Goal: Information Seeking & Learning: Learn about a topic

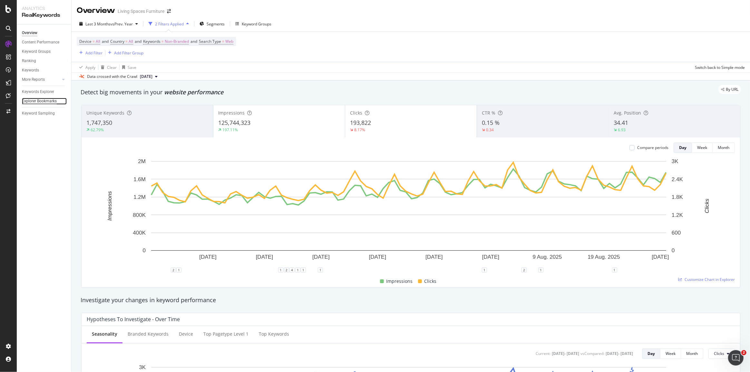
click at [46, 100] on div "Explorer Bookmarks" at bounding box center [39, 101] width 35 height 7
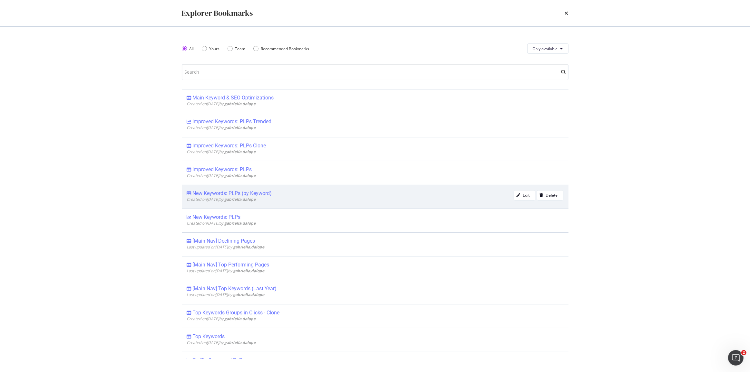
click at [241, 194] on div "New Keywords: PLPs (by Keyword)" at bounding box center [232, 193] width 79 height 6
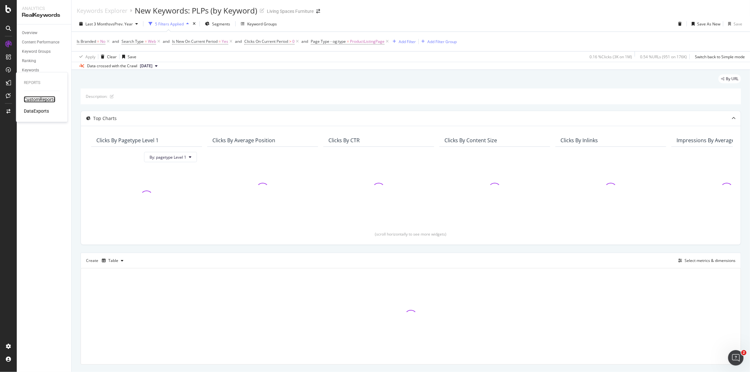
click at [50, 100] on div "CustomReports" at bounding box center [40, 99] width 32 height 6
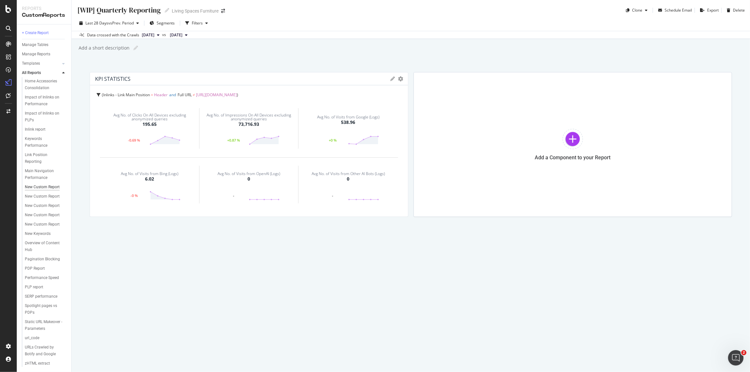
scroll to position [193, 0]
click at [37, 231] on div "New Keywords" at bounding box center [38, 234] width 26 height 7
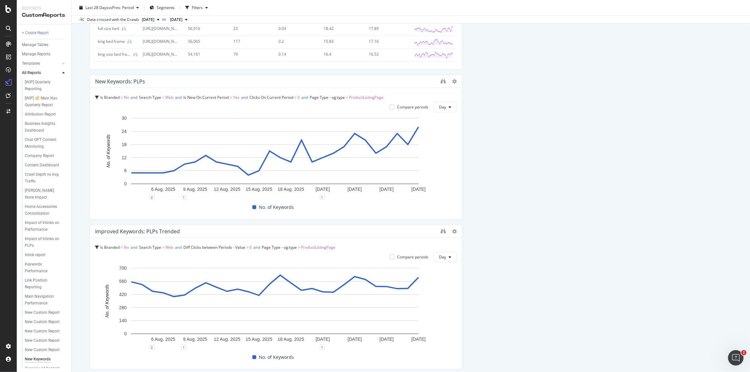
scroll to position [322, 0]
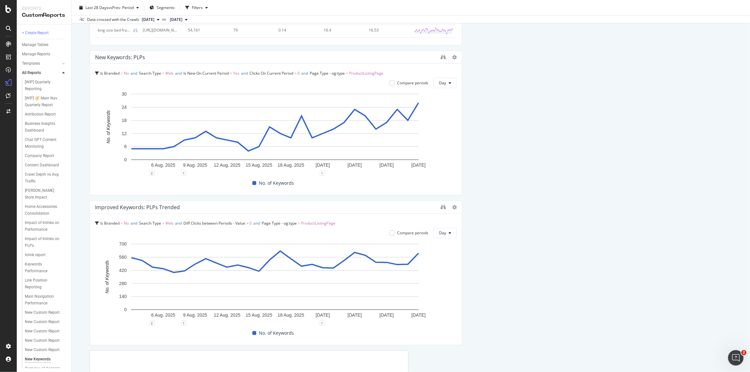
click at [452, 59] on div at bounding box center [454, 57] width 5 height 6
click at [452, 57] on icon at bounding box center [454, 57] width 5 height 5
click at [441, 58] on icon "binoculars" at bounding box center [442, 56] width 5 height 5
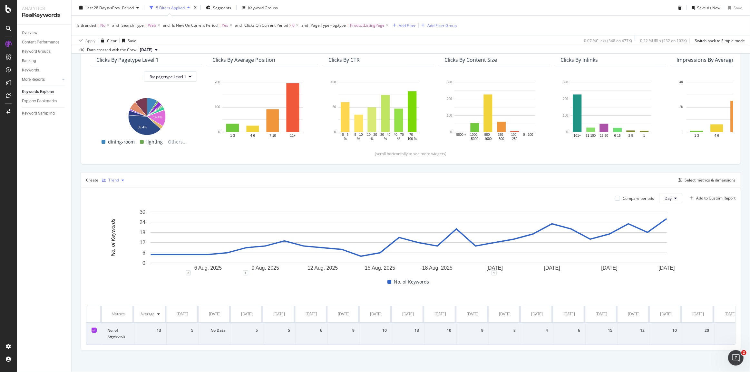
click at [113, 180] on div "Trend" at bounding box center [113, 180] width 11 height 4
click at [113, 188] on div "Table" at bounding box center [116, 190] width 29 height 8
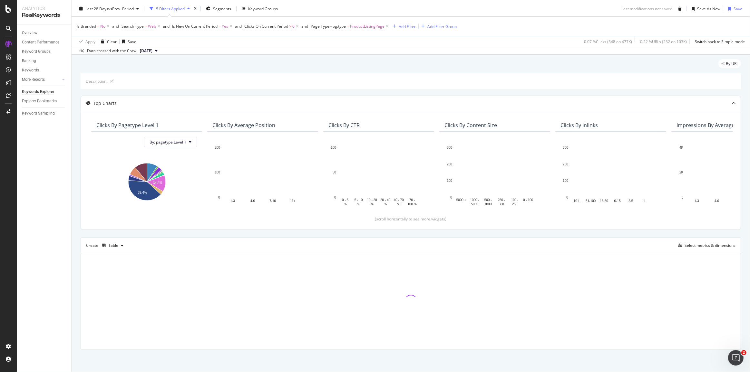
scroll to position [14, 0]
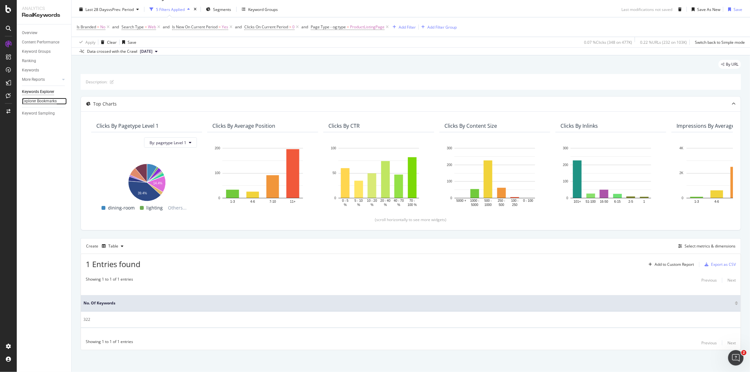
click at [36, 100] on div "Explorer Bookmarks" at bounding box center [39, 101] width 35 height 7
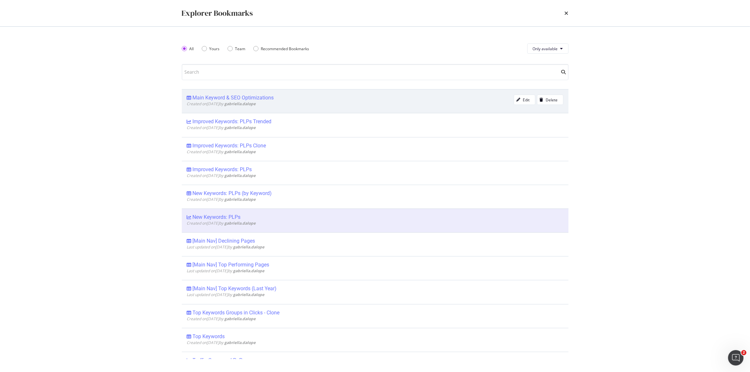
click at [245, 98] on div "Main Keyword & SEO Optimizations" at bounding box center [233, 98] width 81 height 6
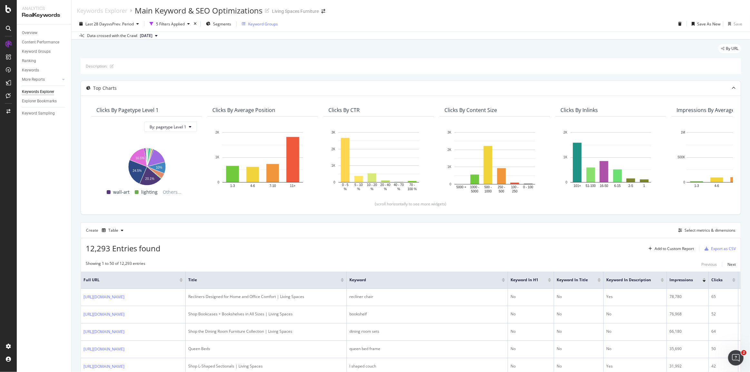
click at [254, 22] on div "Keyword Groups" at bounding box center [263, 23] width 30 height 5
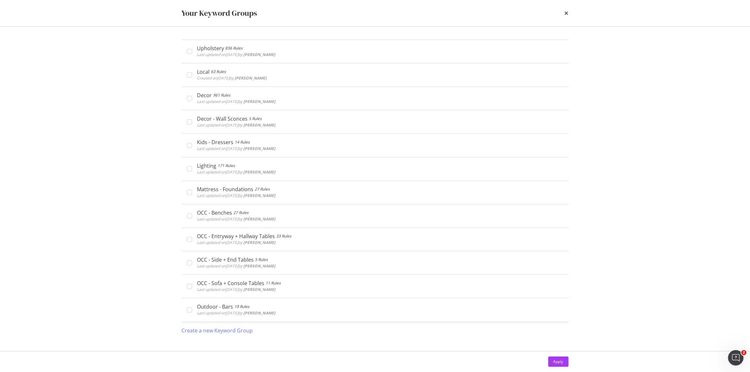
click at [564, 13] on div "Your Keyword Groups" at bounding box center [375, 13] width 387 height 11
click at [567, 12] on icon "times" at bounding box center [566, 13] width 4 height 5
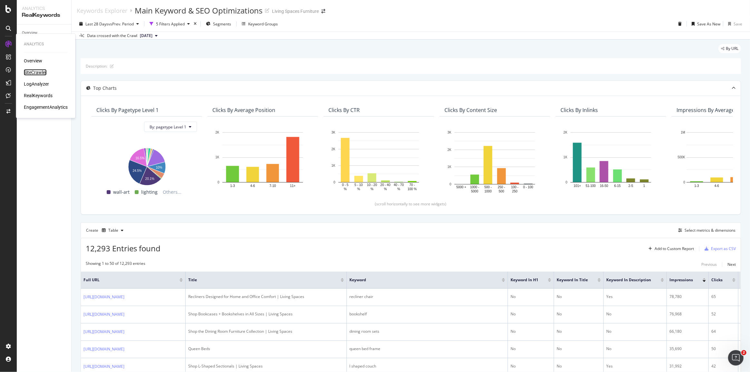
click at [31, 73] on div "SiteCrawler" at bounding box center [35, 72] width 23 height 6
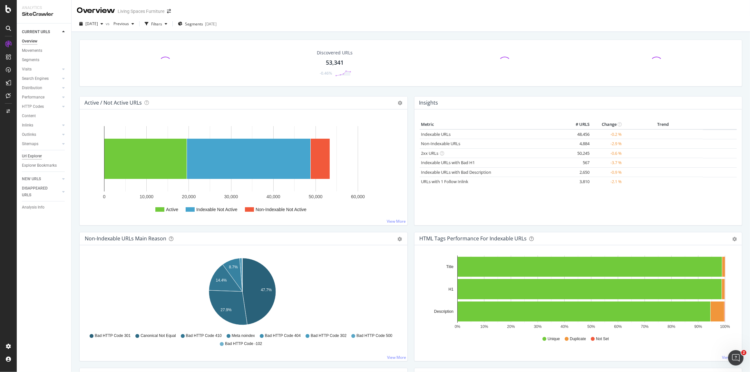
click at [37, 158] on div "Url Explorer" at bounding box center [32, 156] width 20 height 7
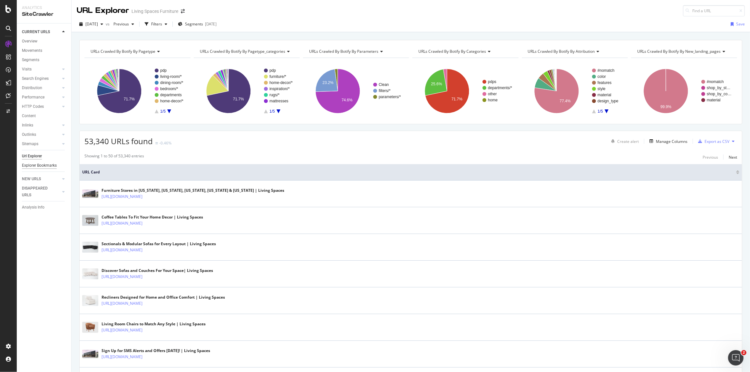
click at [41, 165] on div "Explorer Bookmarks" at bounding box center [39, 165] width 35 height 7
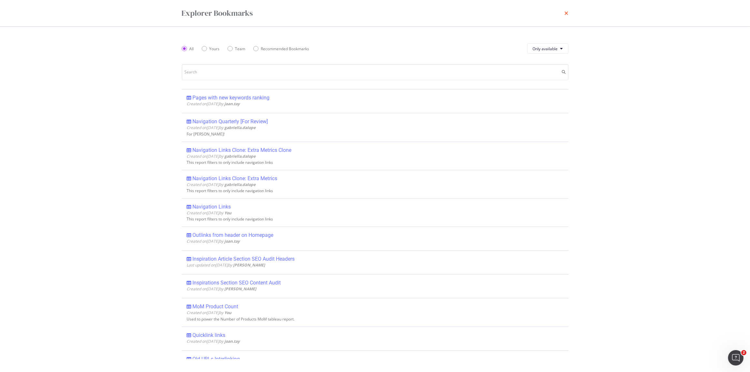
click at [565, 14] on icon "times" at bounding box center [566, 13] width 4 height 5
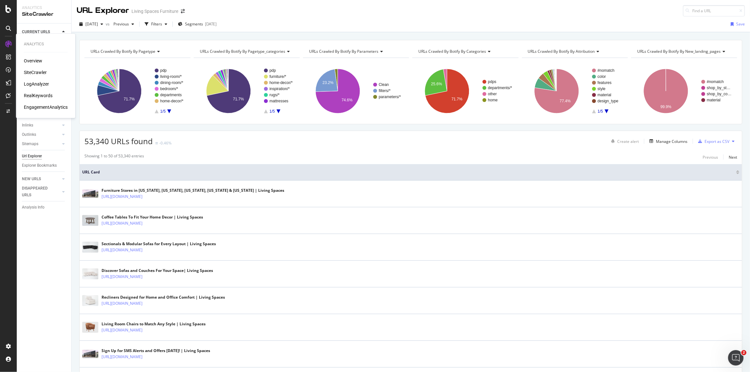
click at [34, 95] on div "RealKeywords" at bounding box center [38, 95] width 29 height 6
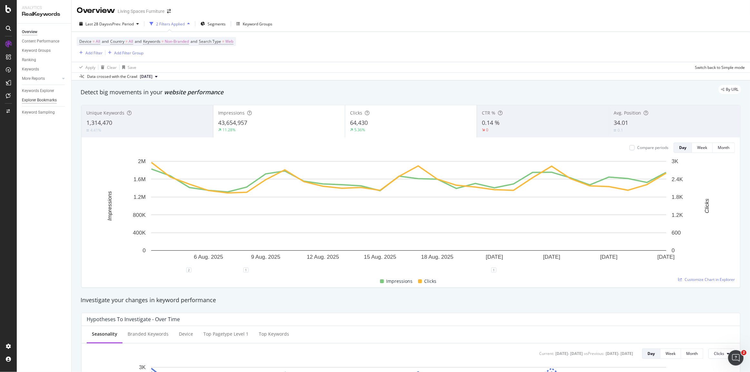
click at [46, 102] on div "Explorer Bookmarks" at bounding box center [39, 100] width 35 height 7
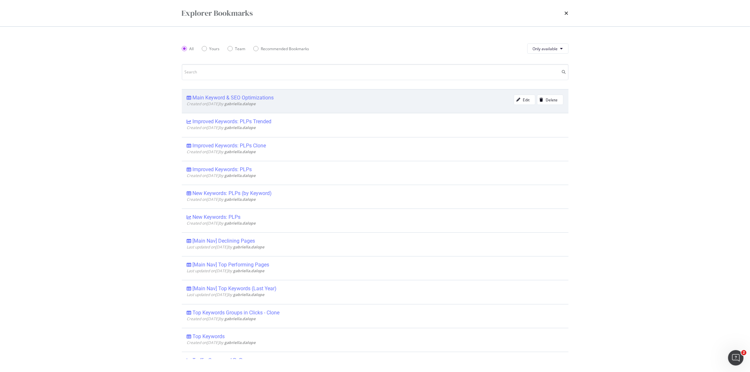
click at [232, 99] on div "Main Keyword & SEO Optimizations" at bounding box center [233, 98] width 81 height 6
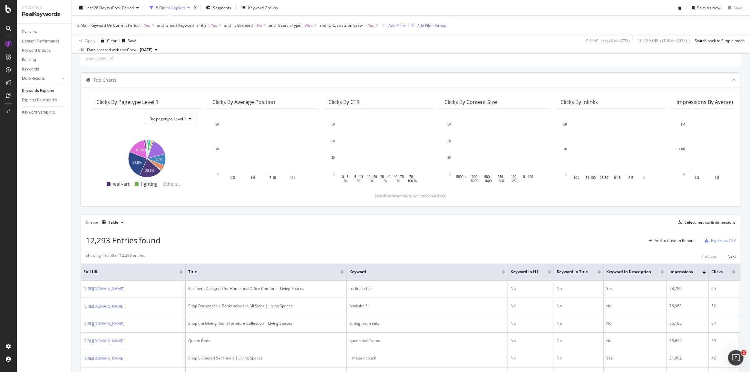
scroll to position [29, 0]
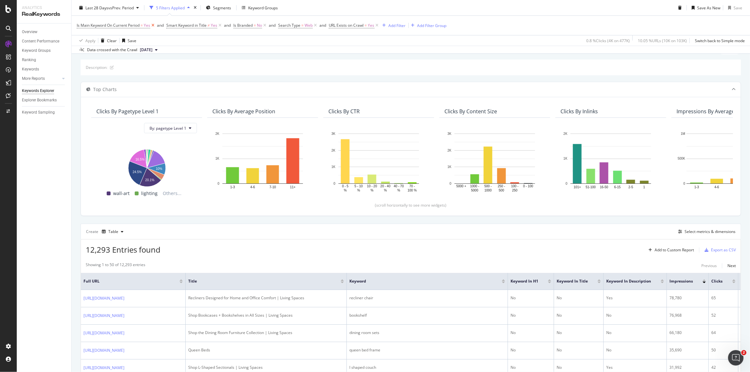
click at [152, 25] on icon at bounding box center [152, 25] width 5 height 6
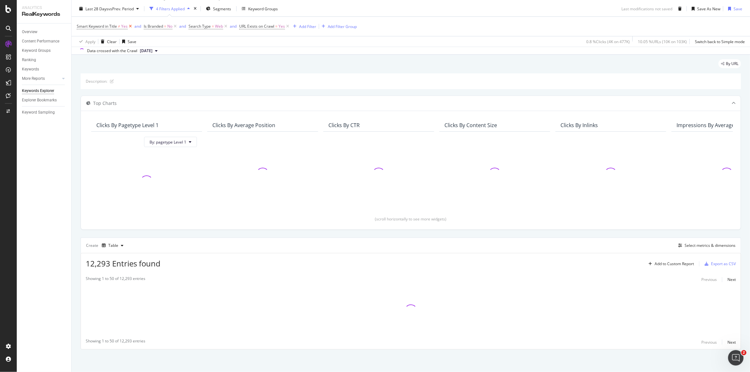
scroll to position [14, 0]
click at [174, 26] on icon at bounding box center [174, 27] width 5 height 6
click at [179, 26] on icon at bounding box center [180, 27] width 5 height 6
click at [192, 28] on icon at bounding box center [191, 27] width 5 height 6
click at [31, 93] on div "Keywords Explorer" at bounding box center [38, 91] width 32 height 7
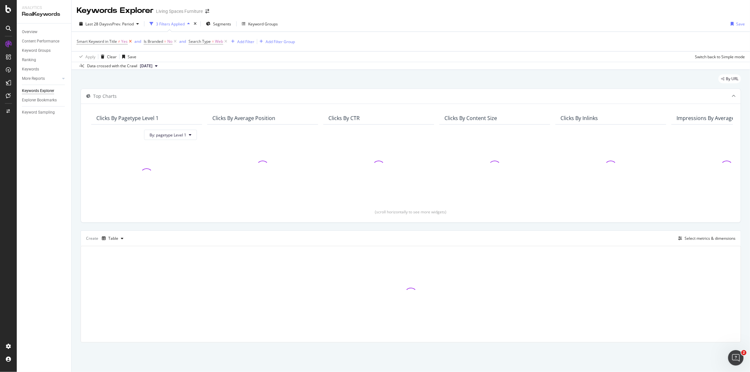
click at [130, 41] on icon at bounding box center [130, 41] width 5 height 6
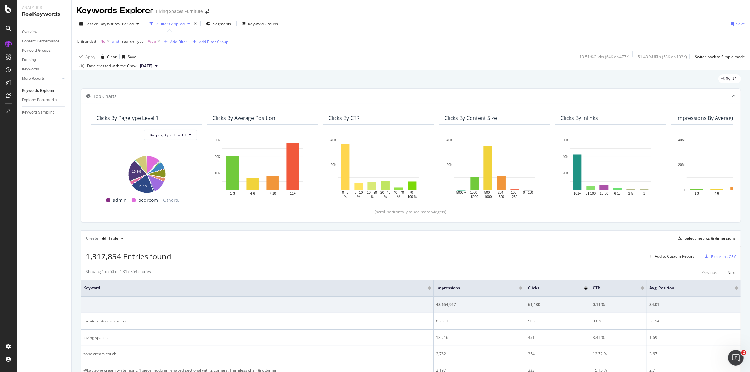
click at [175, 47] on div "Is Branded = No and Search Type = Web Add Filter Add Filter Group" at bounding box center [411, 41] width 668 height 19
click at [176, 44] on div "Add Filter" at bounding box center [178, 41] width 17 height 5
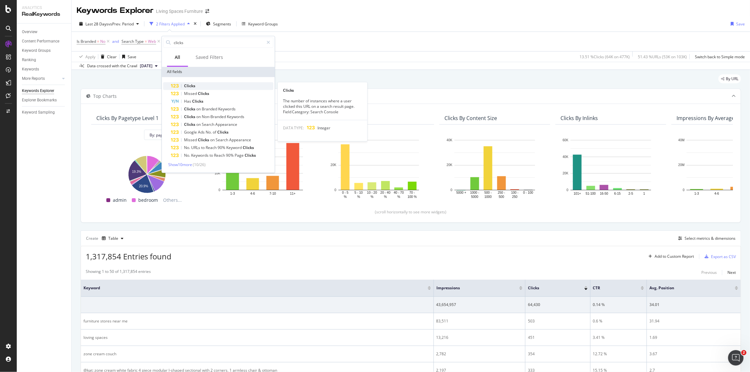
type input "clicks"
click at [202, 87] on div "Clicks" at bounding box center [222, 86] width 102 height 8
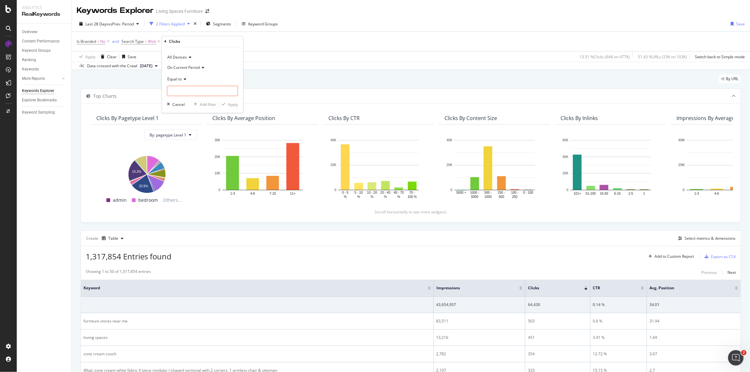
click at [184, 81] on icon at bounding box center [184, 80] width 5 height 4
click at [184, 125] on span "Greater than" at bounding box center [181, 125] width 23 height 5
click at [187, 92] on input "number" at bounding box center [202, 91] width 71 height 10
type input "0"
click at [231, 104] on div "Apply" at bounding box center [233, 104] width 10 height 5
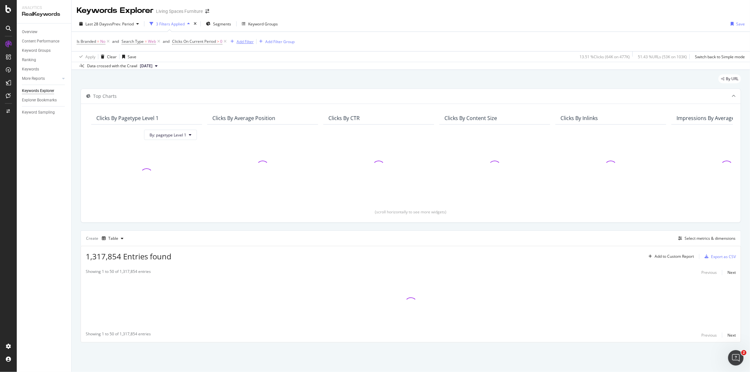
click at [245, 38] on div "Add Filter" at bounding box center [241, 41] width 26 height 7
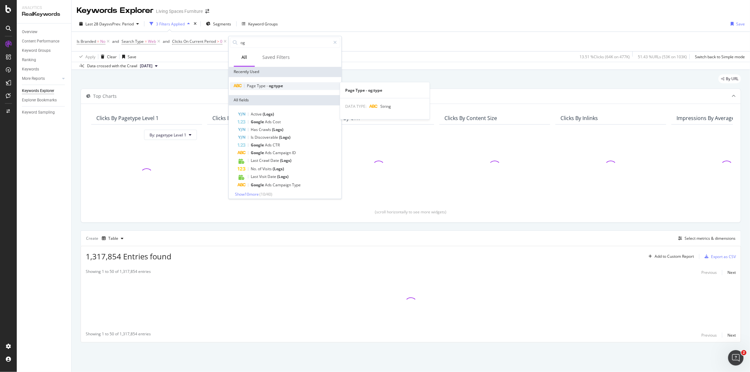
type input "og"
click at [274, 86] on span "og:type" at bounding box center [276, 85] width 14 height 5
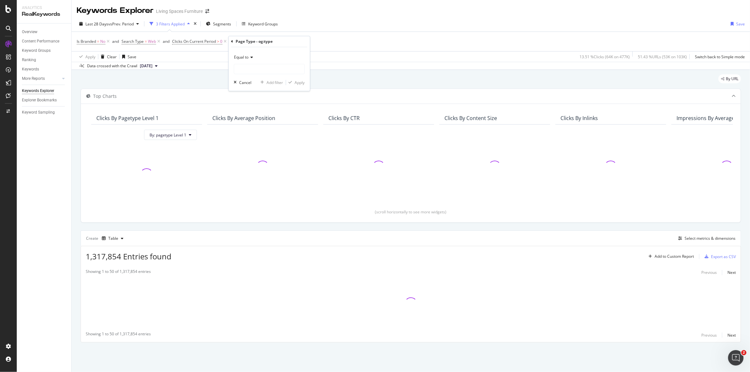
click at [254, 54] on div "Equal to" at bounding box center [269, 58] width 71 height 10
click at [268, 50] on div "Equal to Equal to Not equal to Starts with Doesn't start with Ends with Doesn't…" at bounding box center [268, 69] width 81 height 44
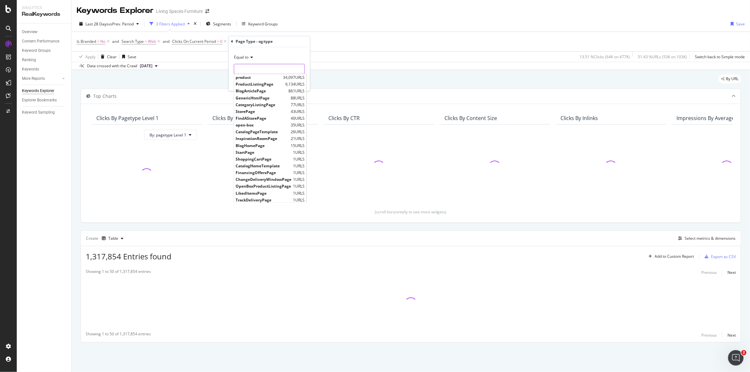
click at [264, 66] on input "text" at bounding box center [269, 69] width 70 height 10
click at [258, 85] on span "ProductListingPage" at bounding box center [260, 84] width 48 height 5
type input "ProductListingPage"
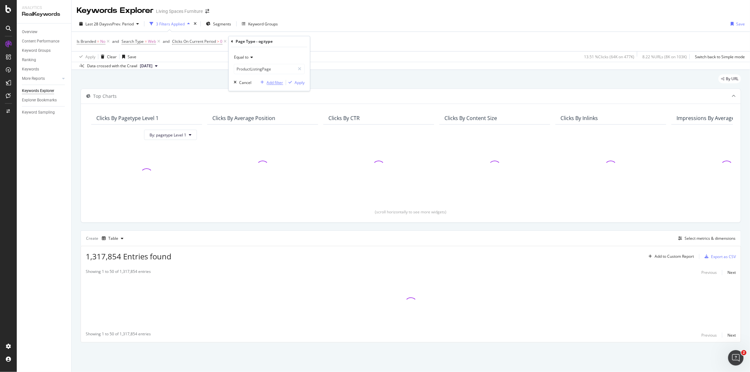
click at [274, 84] on div "Add filter" at bounding box center [274, 82] width 16 height 5
click at [282, 42] on span "ProductListingPage" at bounding box center [295, 41] width 34 height 9
click at [264, 54] on div "Equal to" at bounding box center [280, 57] width 71 height 10
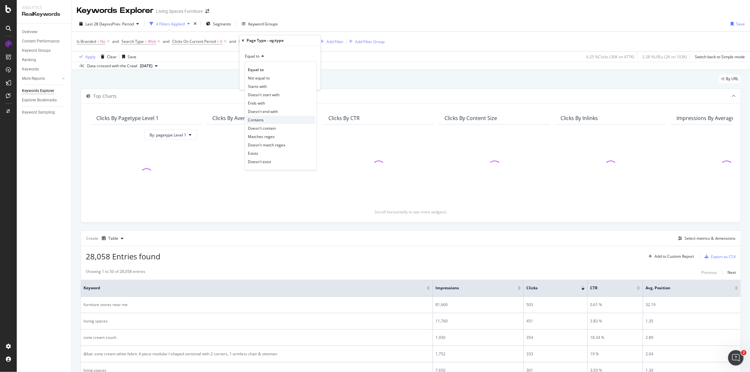
click at [265, 117] on div "Contains" at bounding box center [280, 120] width 69 height 8
click at [276, 23] on div "Keyword Groups" at bounding box center [263, 23] width 30 height 5
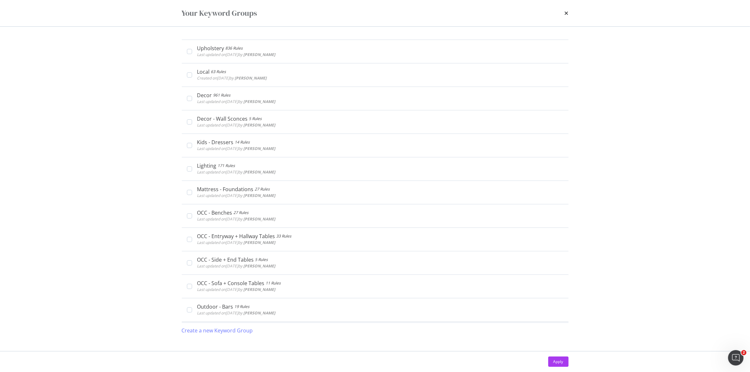
click at [567, 12] on icon "times" at bounding box center [566, 13] width 4 height 5
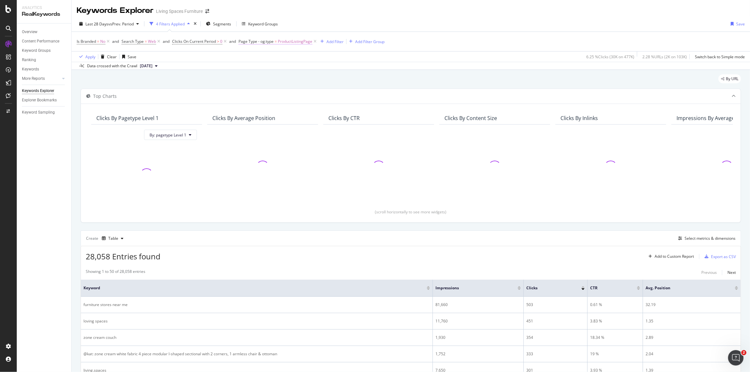
click at [258, 42] on span "Page Type - og:type" at bounding box center [255, 41] width 35 height 5
click at [361, 58] on div "Apply Clear Save 6.25 % Clicks ( 30K on 477K ) 2.28 % URLs ( 2K on 103K ) Switc…" at bounding box center [411, 56] width 678 height 11
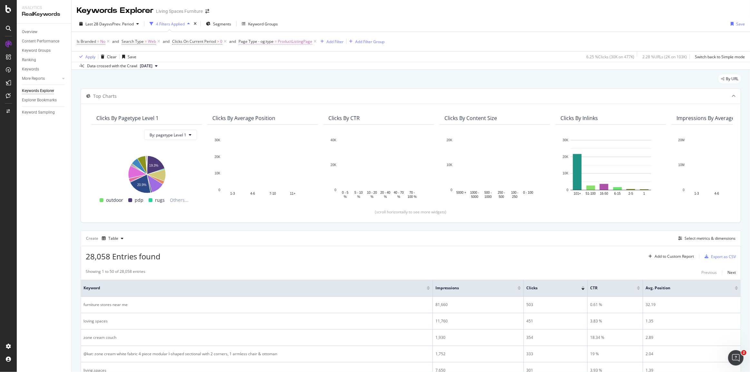
click at [290, 44] on span "ProductListingPage" at bounding box center [295, 41] width 34 height 9
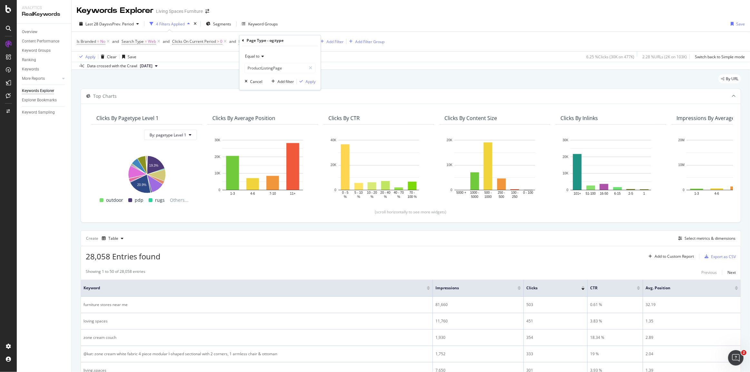
click at [252, 58] on span "Equal to" at bounding box center [252, 56] width 14 height 5
click at [257, 67] on span "Equal to" at bounding box center [256, 69] width 16 height 5
click at [283, 82] on div "Add filter" at bounding box center [285, 81] width 16 height 5
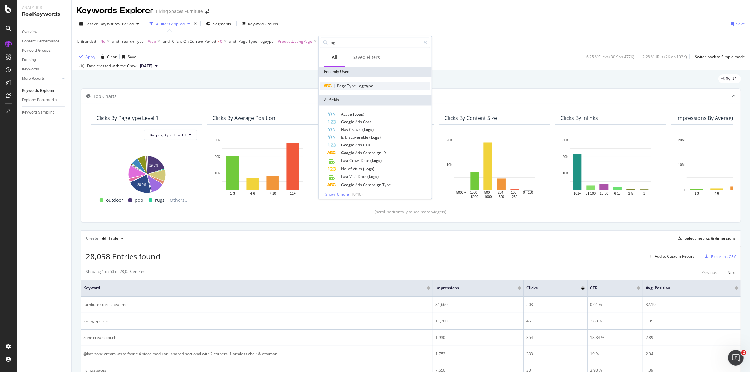
click at [366, 86] on span "og:type" at bounding box center [366, 85] width 14 height 5
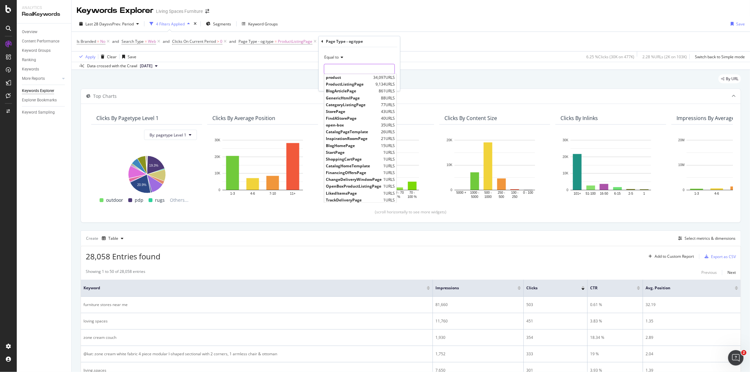
click at [342, 70] on input "text" at bounding box center [359, 69] width 70 height 10
click at [340, 95] on span "GenericHtmlPage" at bounding box center [352, 97] width 53 height 5
type input "GenericHtmlPage"
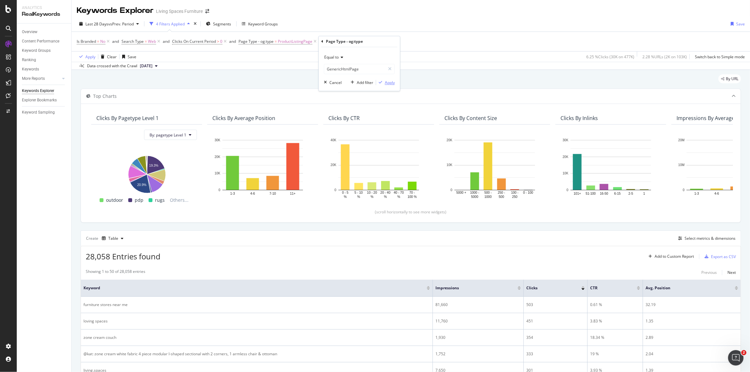
click at [385, 82] on div "Apply" at bounding box center [390, 82] width 10 height 5
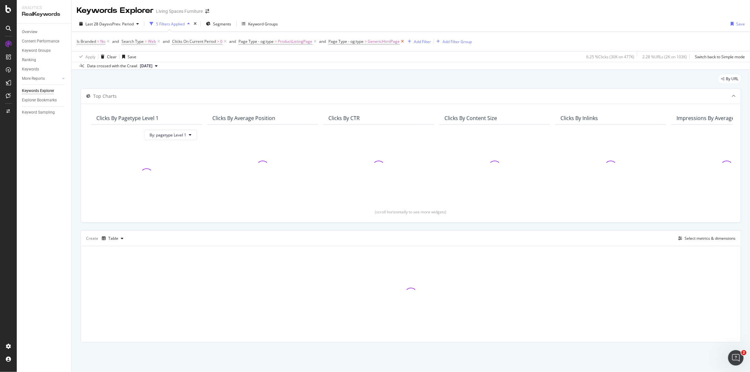
click at [402, 43] on icon at bounding box center [401, 41] width 5 height 6
click at [699, 237] on div "Select metrics & dimensions" at bounding box center [709, 238] width 51 height 5
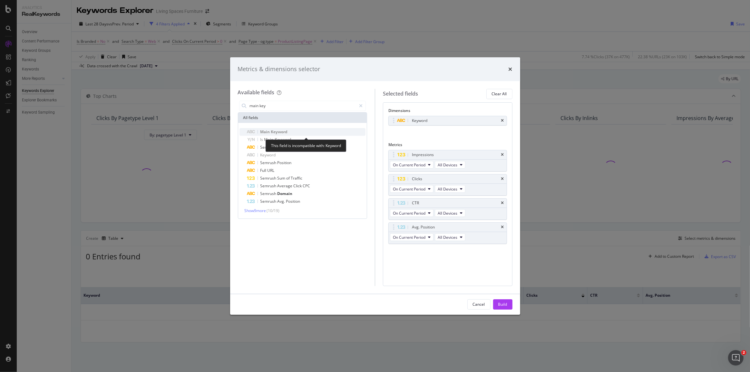
click at [307, 133] on div "Main Keyword" at bounding box center [306, 132] width 119 height 8
click at [277, 108] on input "main key" at bounding box center [302, 106] width 107 height 10
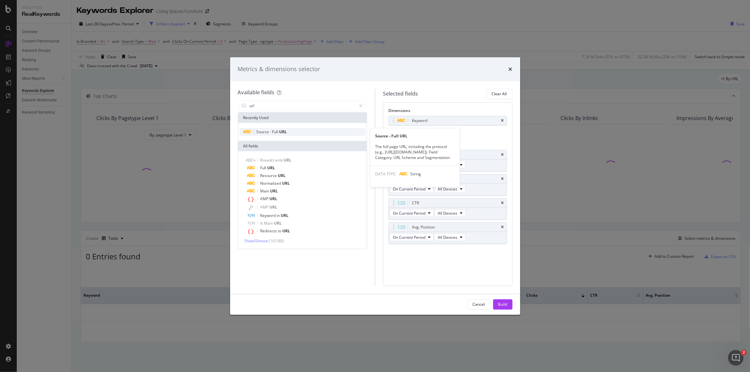
click at [276, 133] on span "Full" at bounding box center [275, 131] width 7 height 5
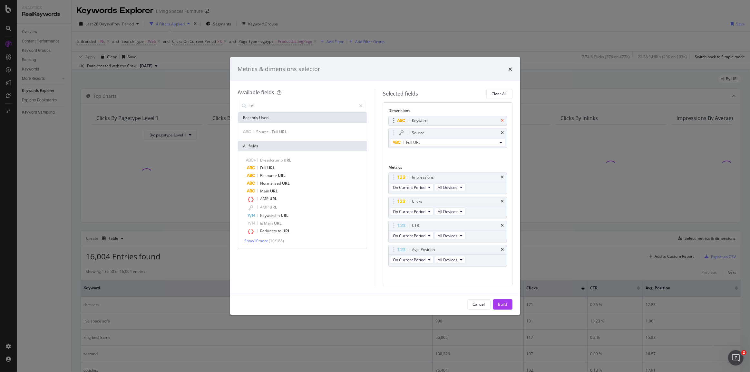
click at [503, 120] on icon "times" at bounding box center [502, 121] width 3 height 4
click at [280, 106] on input "url" at bounding box center [302, 106] width 107 height 10
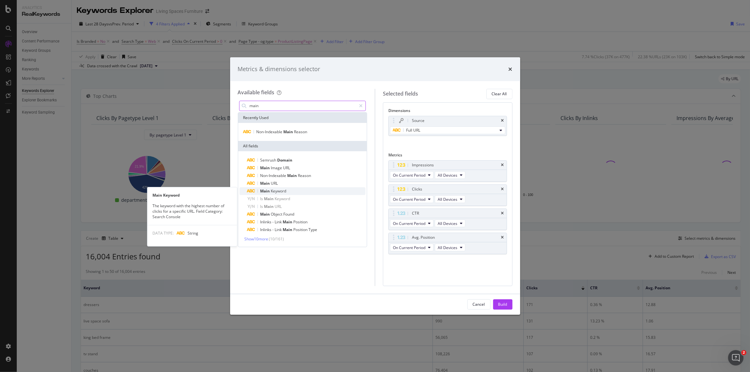
type input "main"
click at [277, 192] on span "Keyword" at bounding box center [278, 190] width 15 height 5
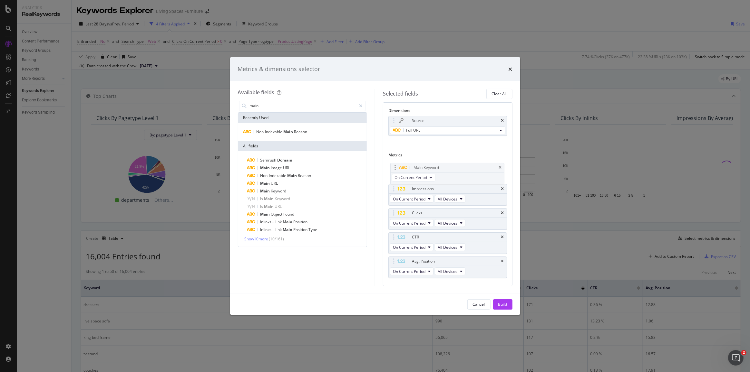
drag, startPoint x: 393, startPoint y: 260, endPoint x: 395, endPoint y: 167, distance: 92.5
click at [395, 167] on body "Analytics RealKeywords Overview Content Performance Keyword Groups Ranking Keyw…" at bounding box center [375, 186] width 750 height 372
click at [500, 188] on div "Impressions" at bounding box center [448, 189] width 118 height 9
click at [501, 237] on icon "times" at bounding box center [502, 238] width 3 height 4
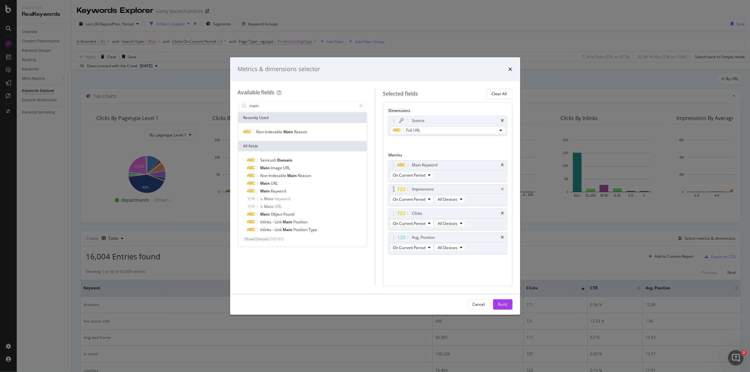
click at [504, 188] on icon "times" at bounding box center [502, 189] width 3 height 4
click at [503, 309] on div "Build" at bounding box center [502, 305] width 9 height 10
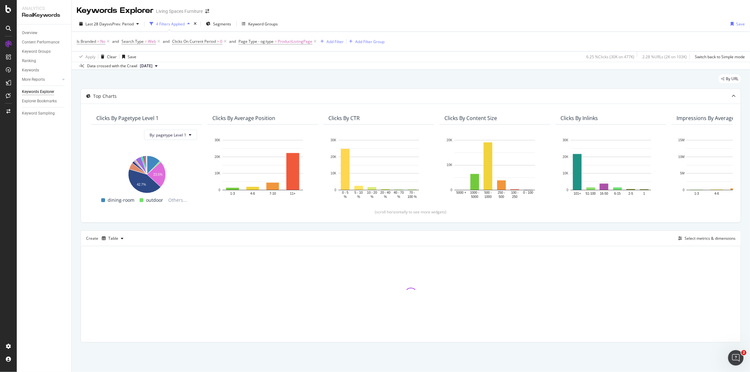
drag, startPoint x: 493, startPoint y: 79, endPoint x: 480, endPoint y: 74, distance: 14.4
click at [700, 238] on div "Select metrics & dimensions" at bounding box center [709, 238] width 51 height 5
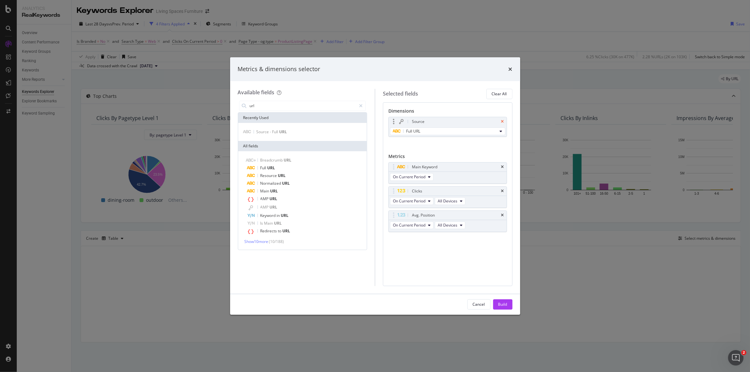
type input "url"
click at [502, 121] on icon "times" at bounding box center [502, 122] width 3 height 4
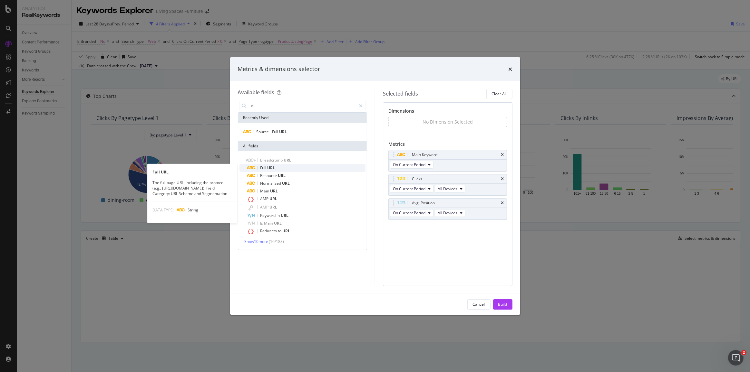
click at [299, 169] on div "Full URL" at bounding box center [306, 168] width 119 height 8
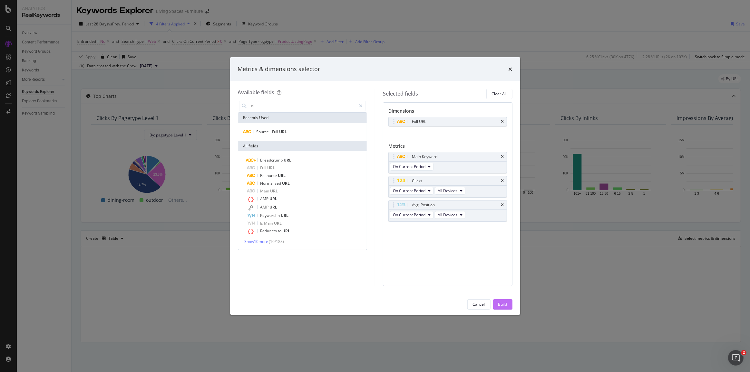
click at [496, 307] on button "Build" at bounding box center [502, 305] width 19 height 10
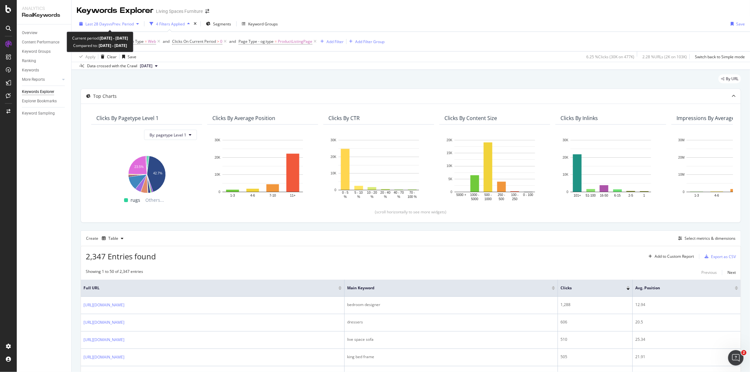
click at [101, 23] on span "Last 28 Days" at bounding box center [96, 23] width 23 height 5
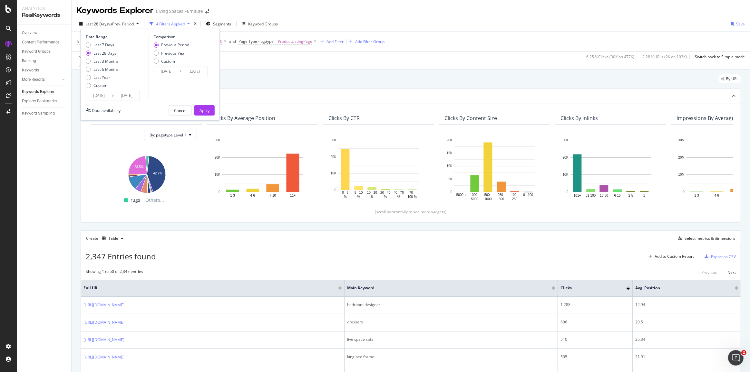
click at [106, 61] on div "Last 3 Months" at bounding box center [105, 61] width 25 height 5
type input "[DATE]"
click at [169, 55] on div "Previous Year" at bounding box center [173, 53] width 25 height 5
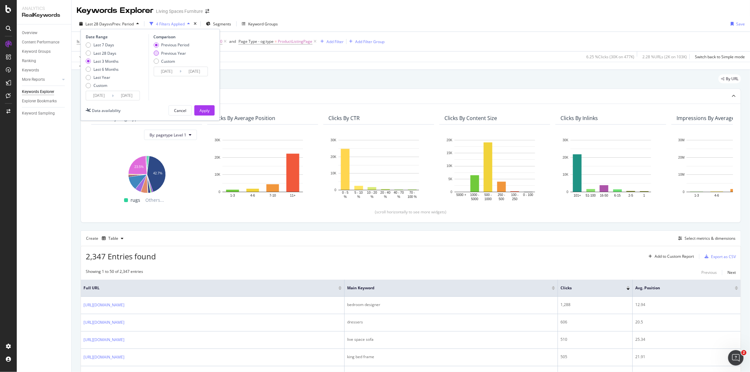
type input "[DATE]"
click at [207, 111] on div "Apply" at bounding box center [204, 110] width 10 height 5
